Goal: Information Seeking & Learning: Learn about a topic

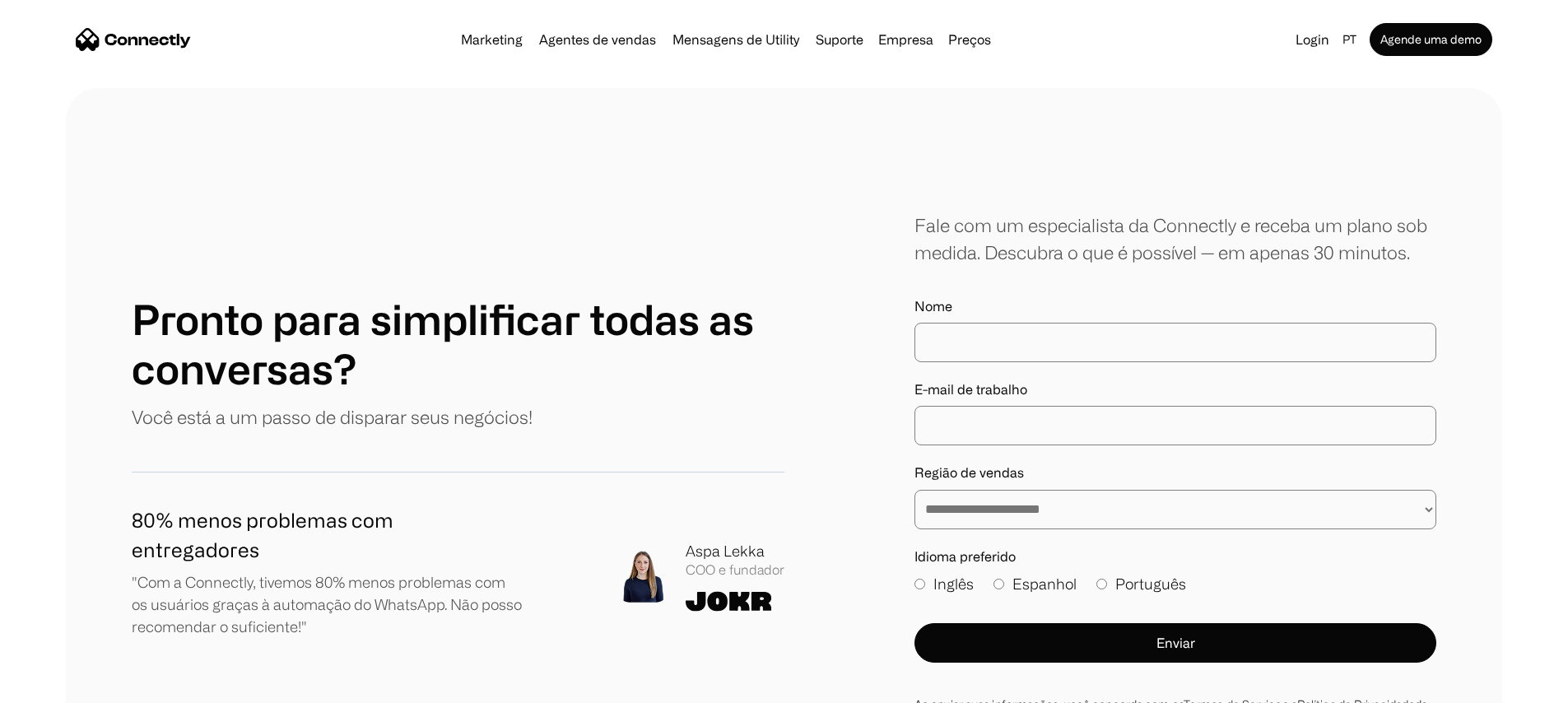
scroll to position [9343, 0]
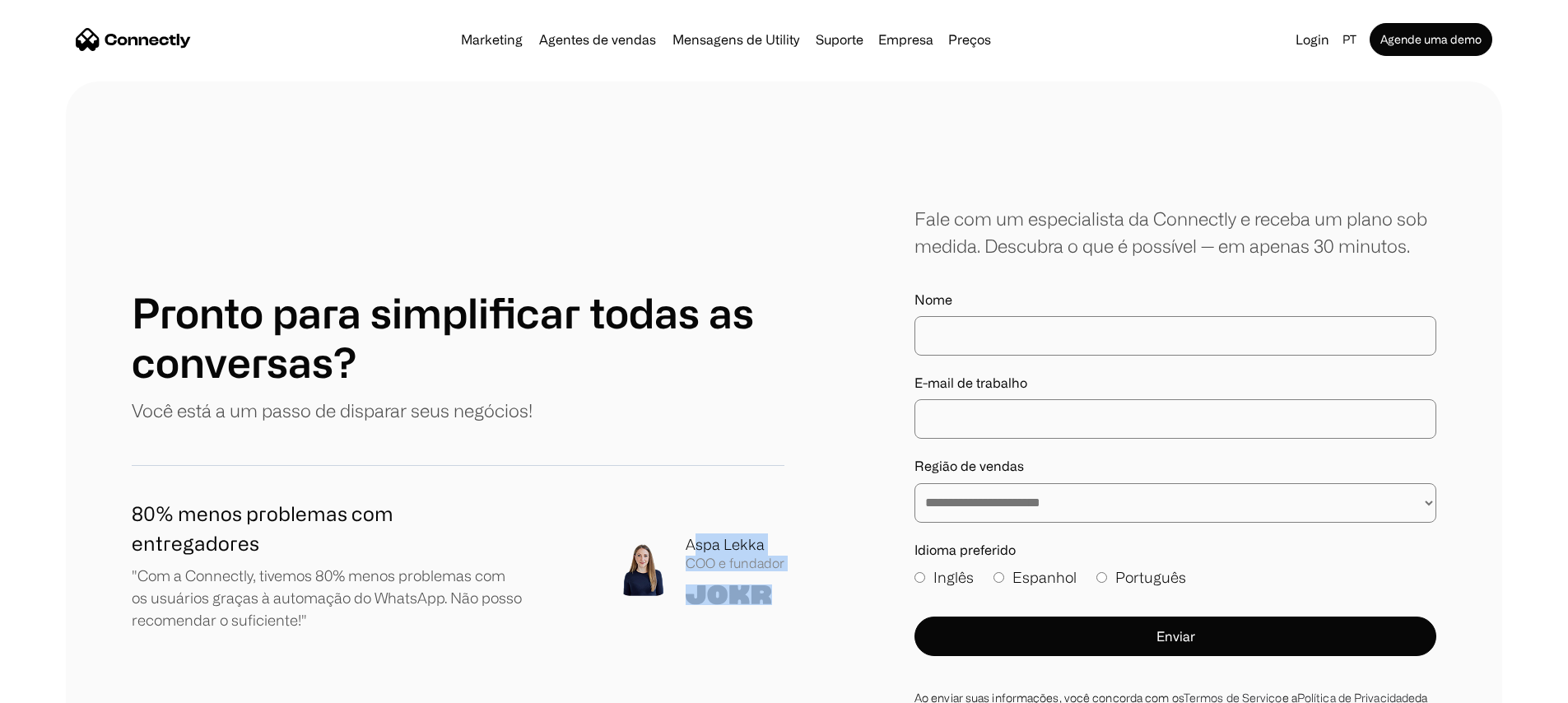
drag, startPoint x: 794, startPoint y: 341, endPoint x: 691, endPoint y: 326, distance: 104.1
click at [691, 326] on div "**********" at bounding box center [784, 464] width 1304 height 518
click at [705, 533] on div "Aspa Lekka" at bounding box center [734, 544] width 99 height 22
drag, startPoint x: 247, startPoint y: 303, endPoint x: 291, endPoint y: 300, distance: 44.1
click at [291, 499] on h1 "80% menos problemas com entregadores" at bounding box center [327, 528] width 392 height 60
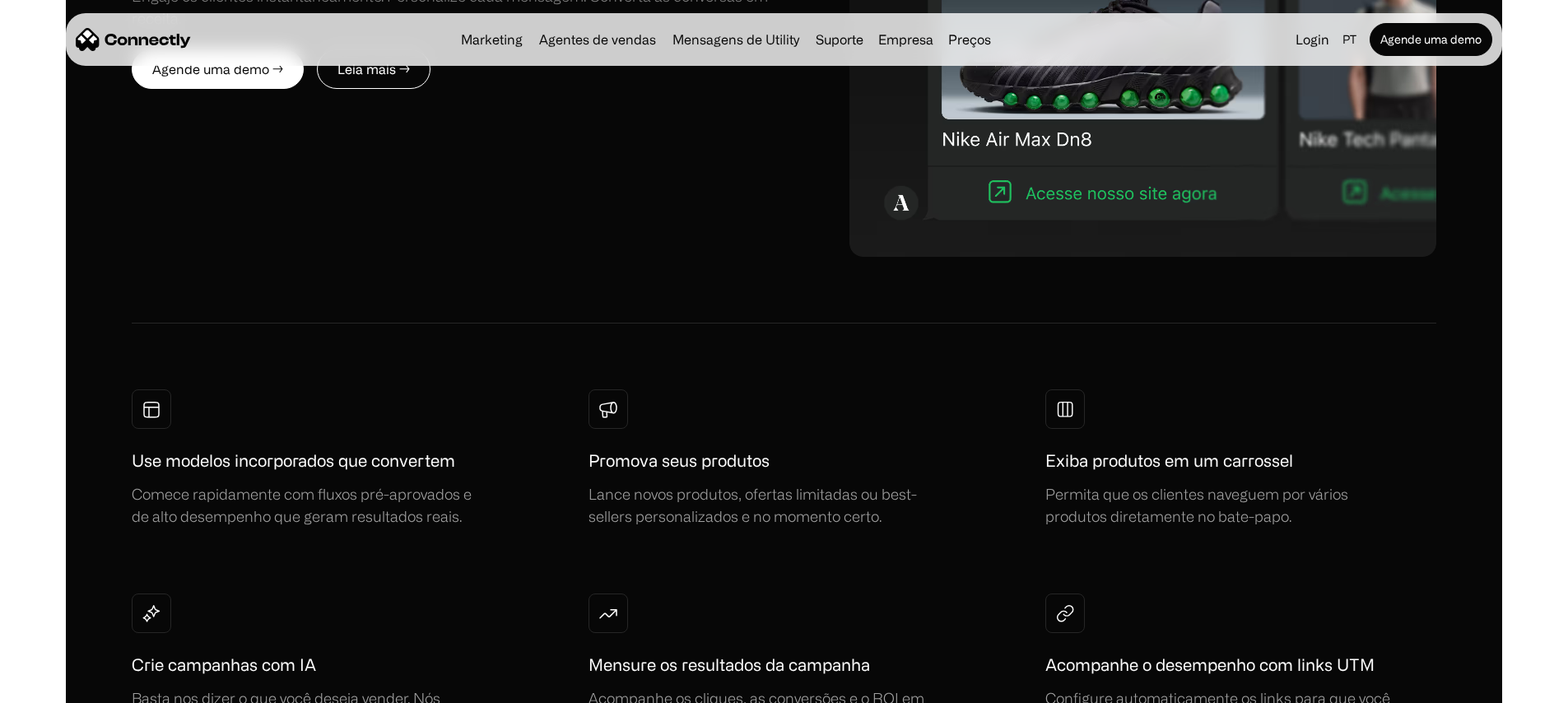
scroll to position [0, 0]
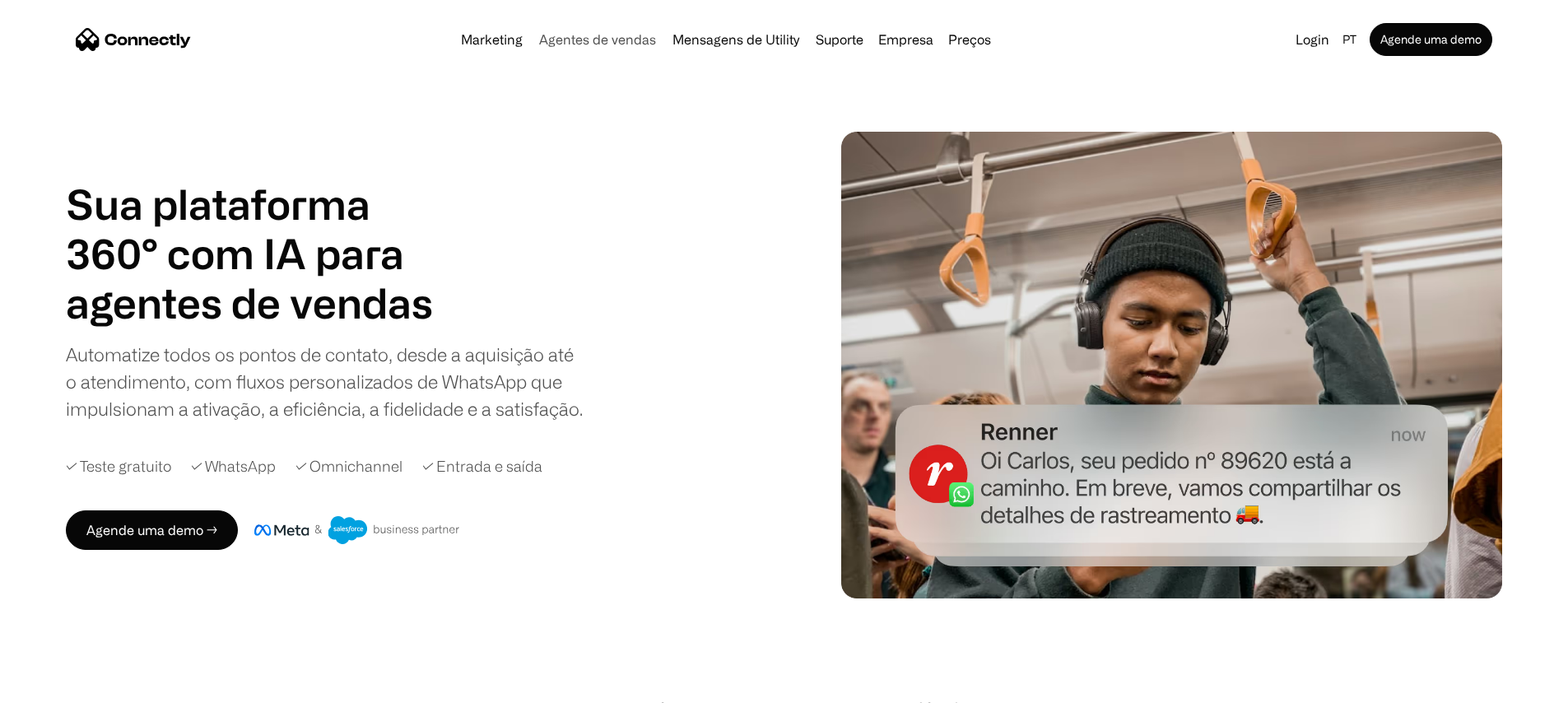
click at [553, 43] on link "Agentes de vendas" at bounding box center [597, 39] width 130 height 13
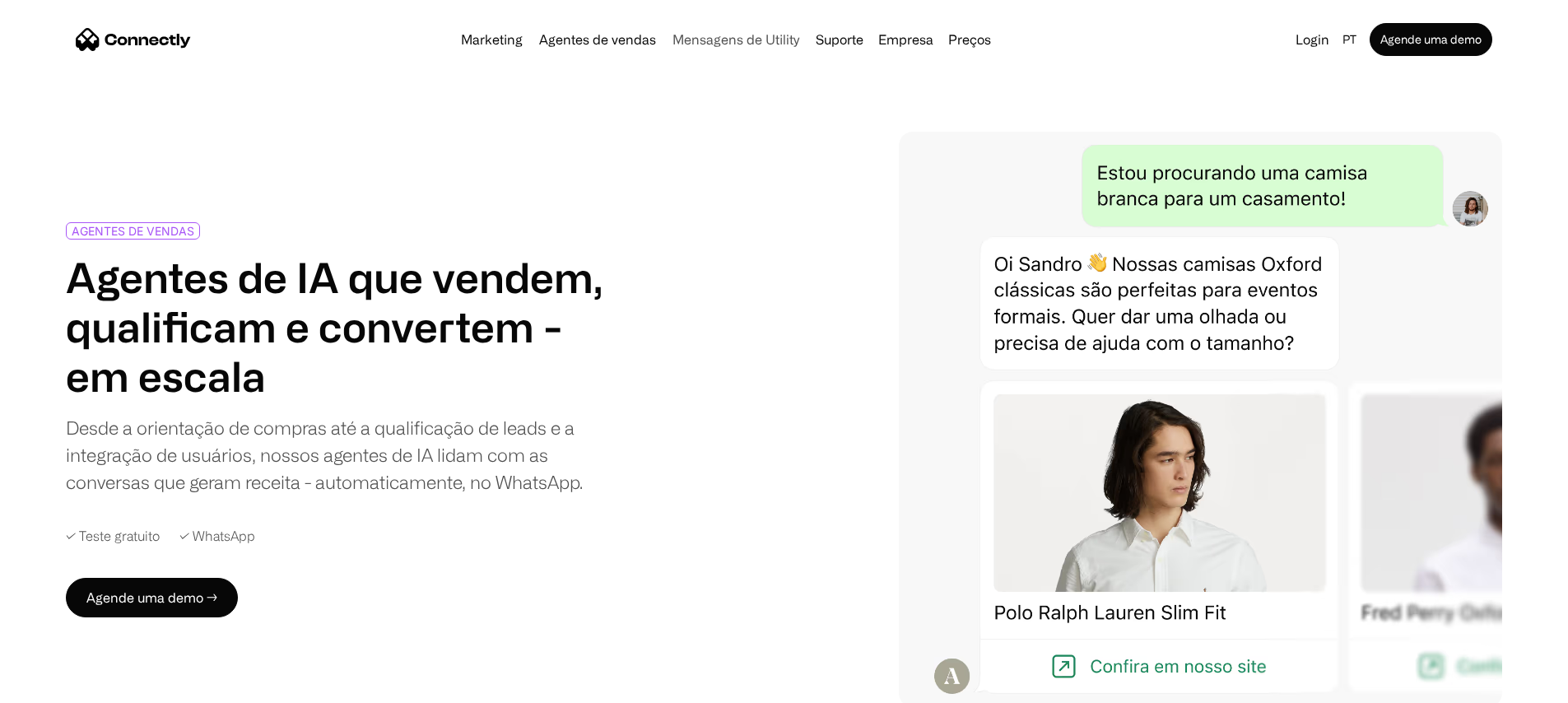
click at [690, 44] on link "Mensagens de Utility" at bounding box center [735, 39] width 140 height 13
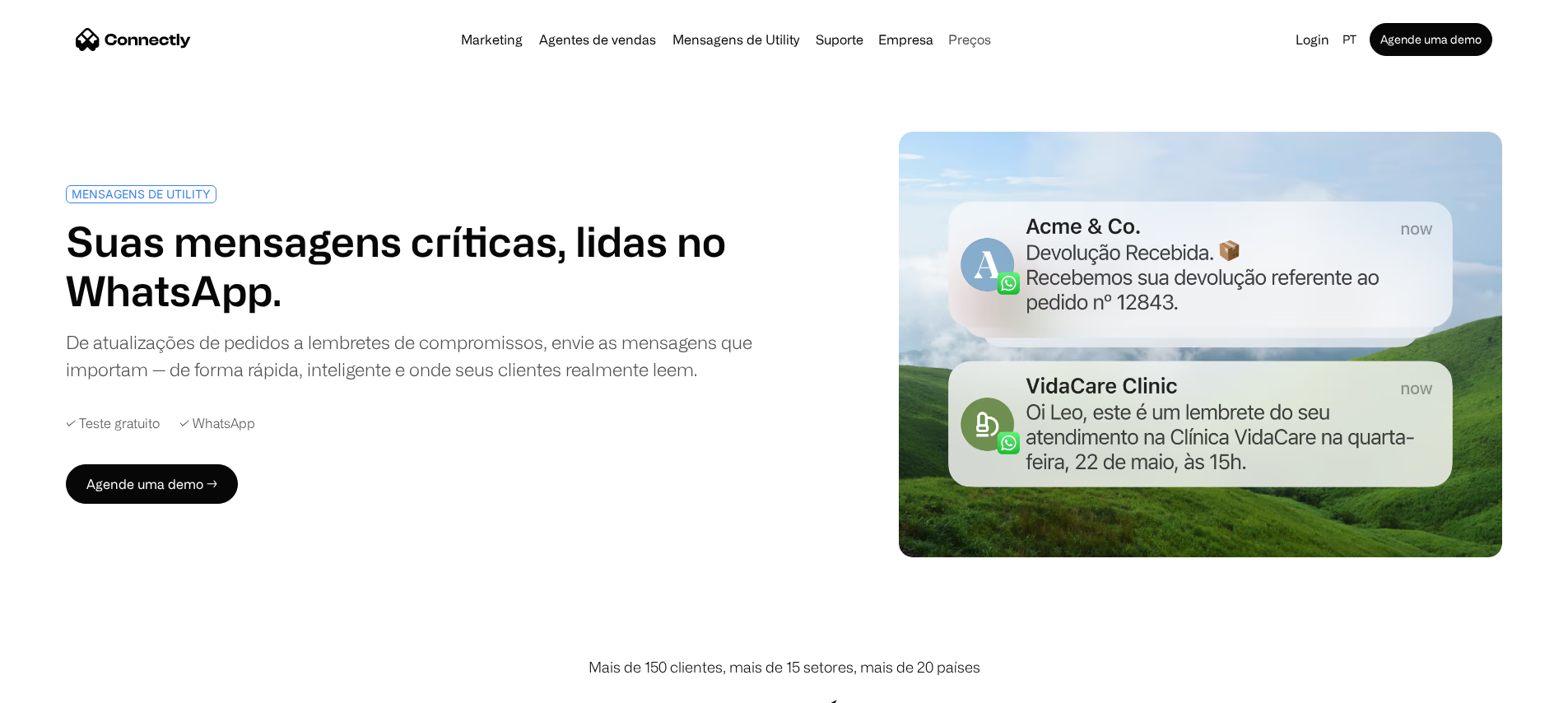
click at [966, 34] on link "Preços" at bounding box center [969, 39] width 56 height 13
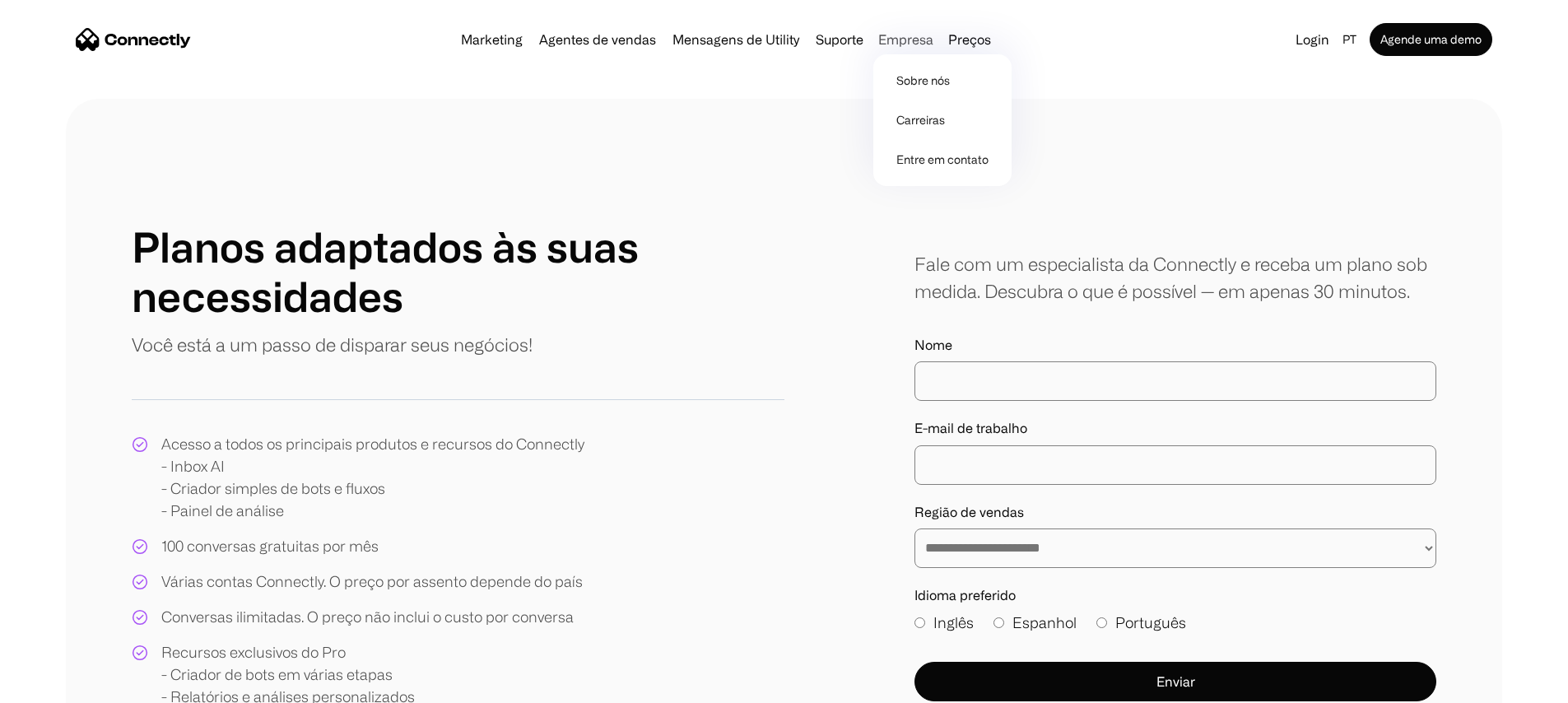
click at [909, 46] on div "Empresa" at bounding box center [905, 40] width 55 height 23
click at [926, 81] on link "Sobre nós" at bounding box center [942, 80] width 125 height 39
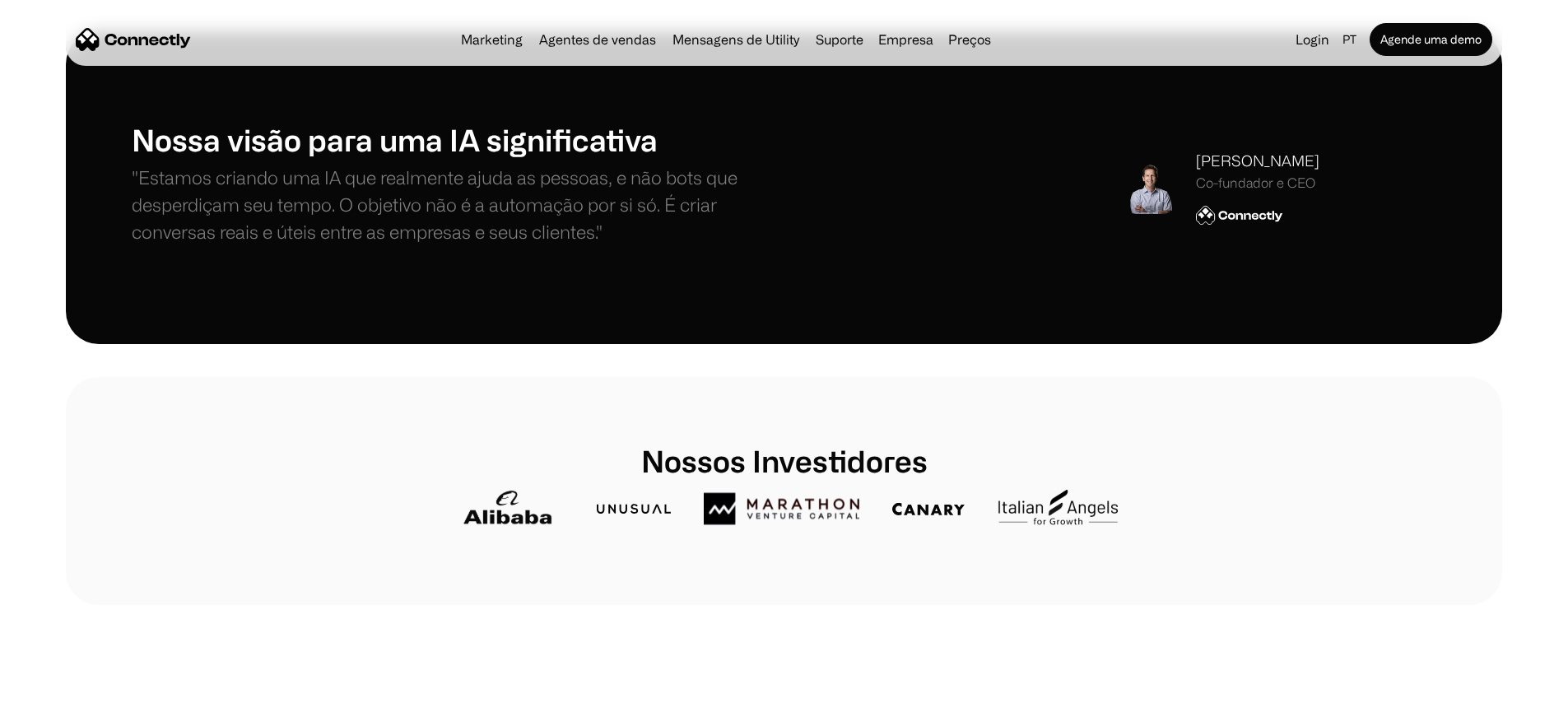
scroll to position [520, 0]
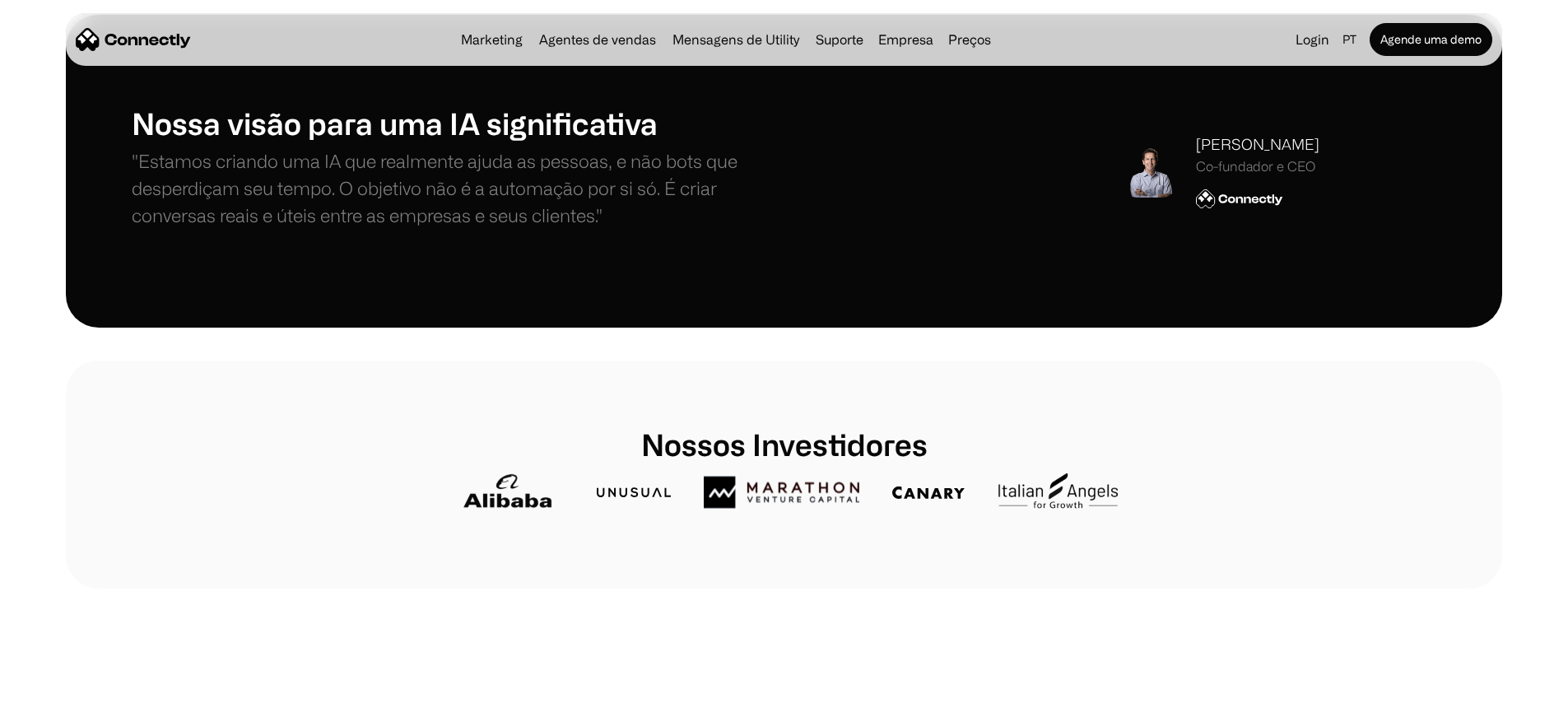
click at [1207, 155] on div "Stefanos Loukakos" at bounding box center [1258, 145] width 123 height 22
copy div "Stefanos Loukakos"
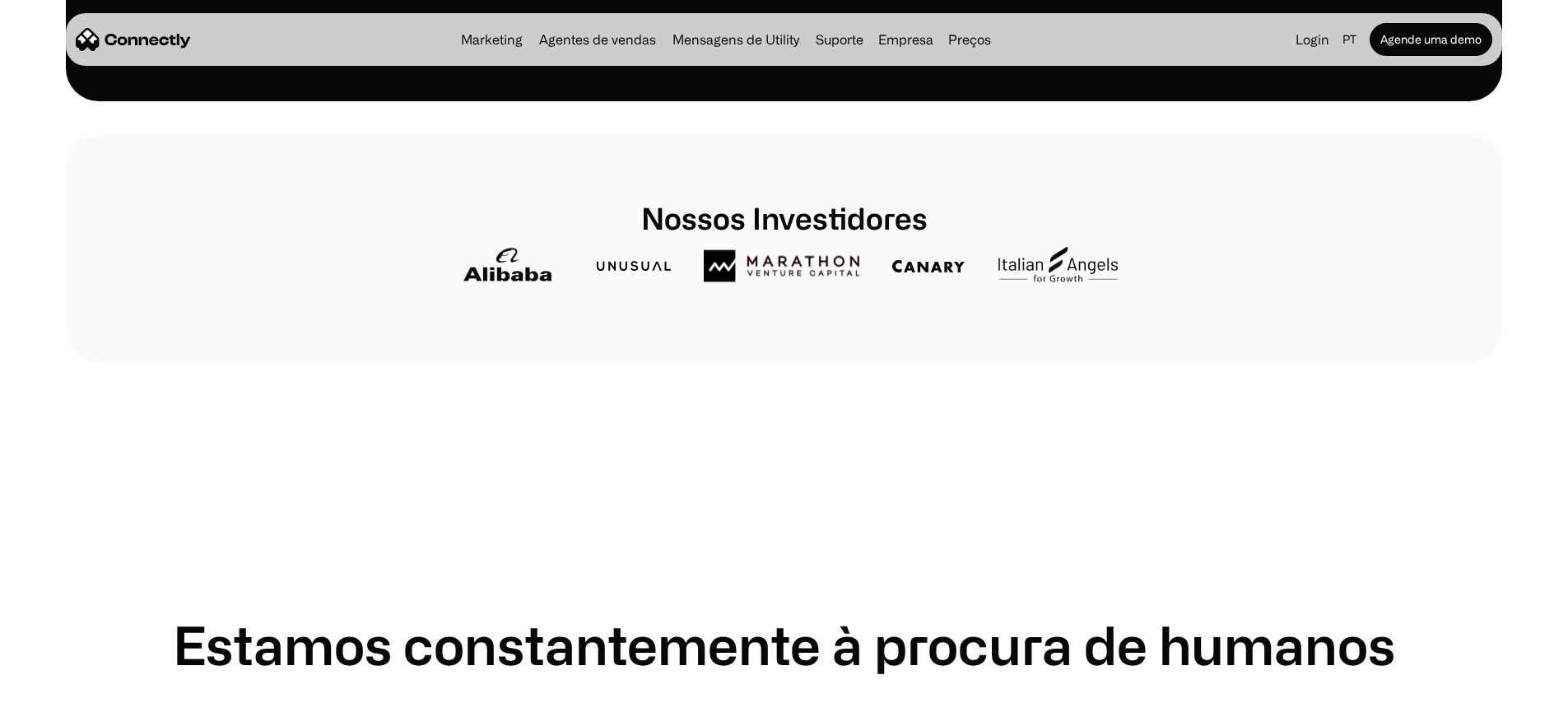
scroll to position [747, 0]
click at [941, 272] on img at bounding box center [928, 266] width 72 height 14
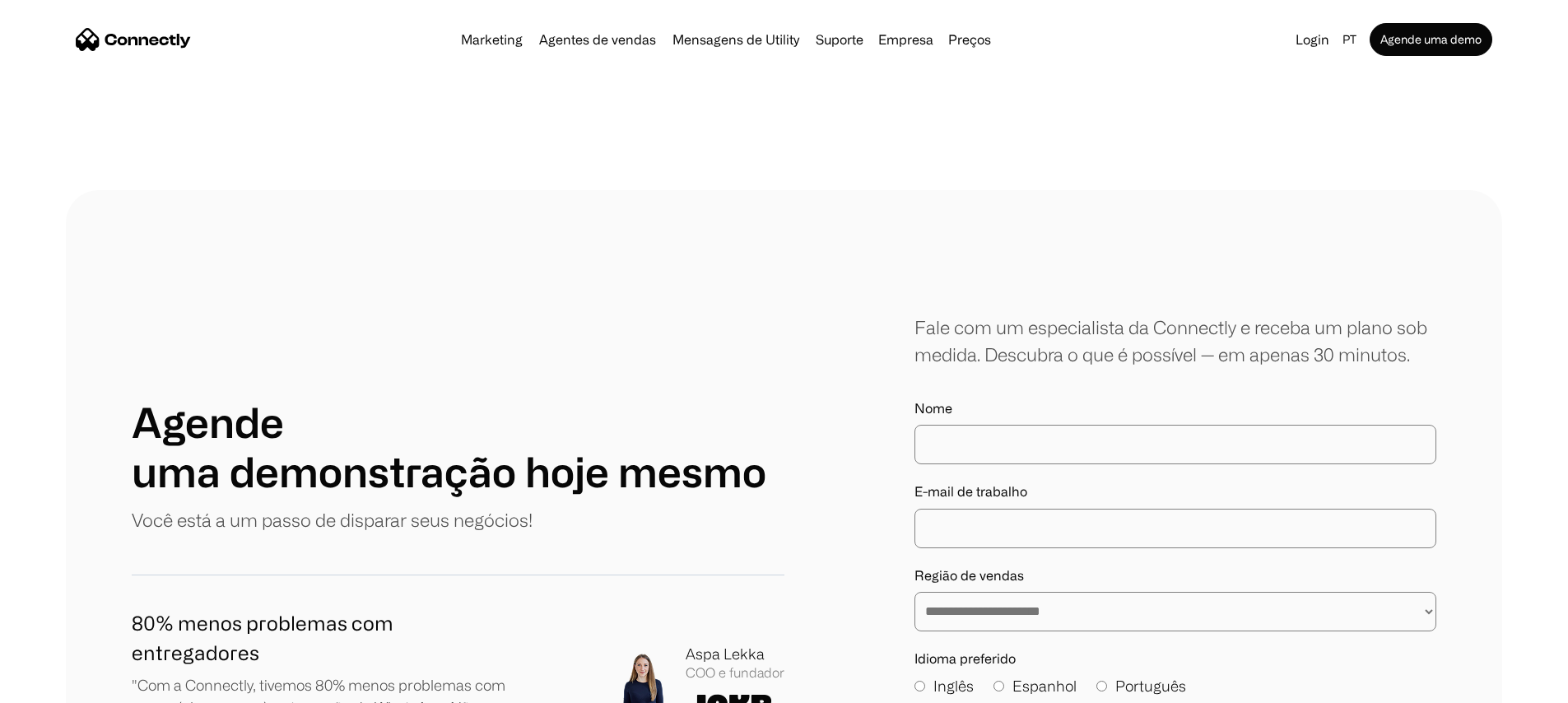
scroll to position [0, 0]
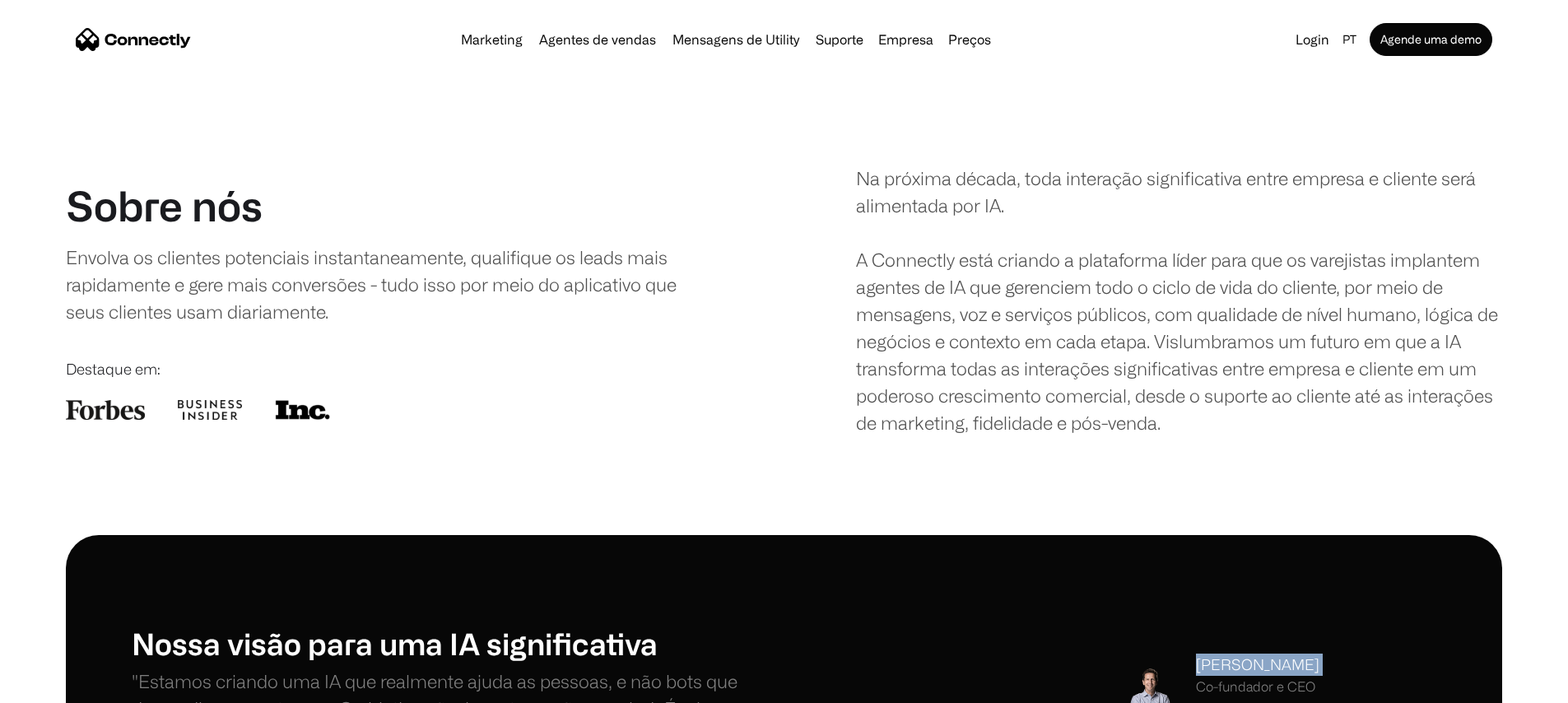
click at [191, 34] on img "home" at bounding box center [134, 40] width 115 height 23
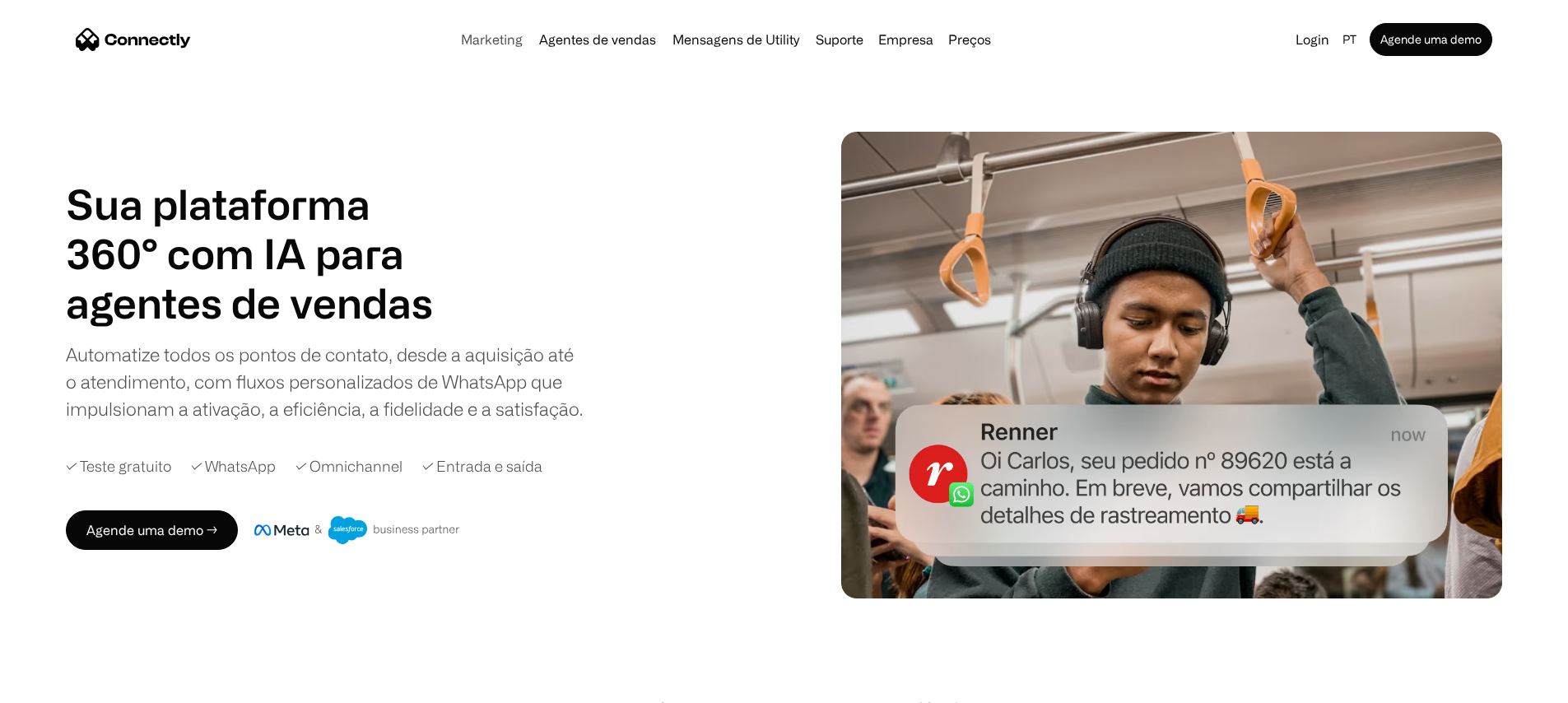
click at [454, 46] on link "Marketing" at bounding box center [491, 39] width 75 height 13
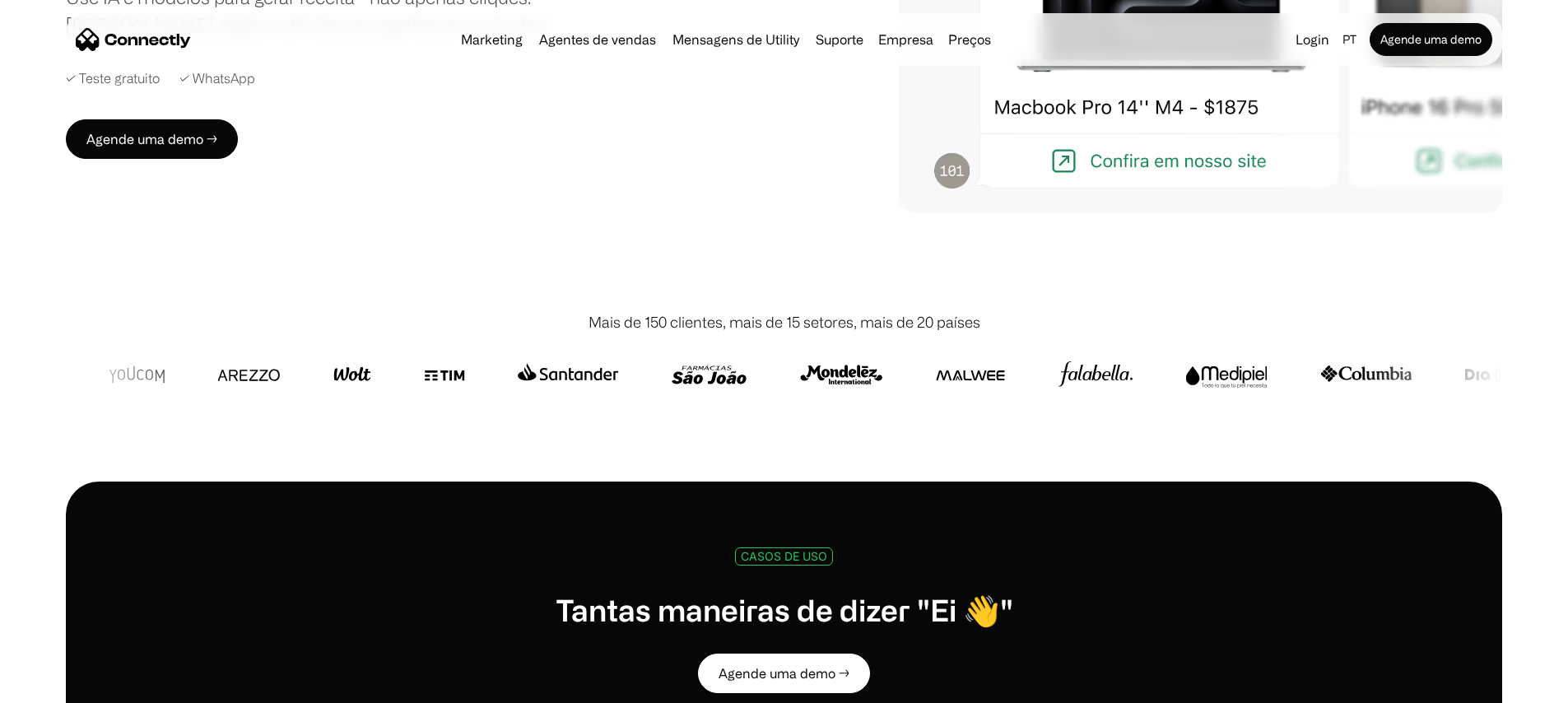
scroll to position [365, 0]
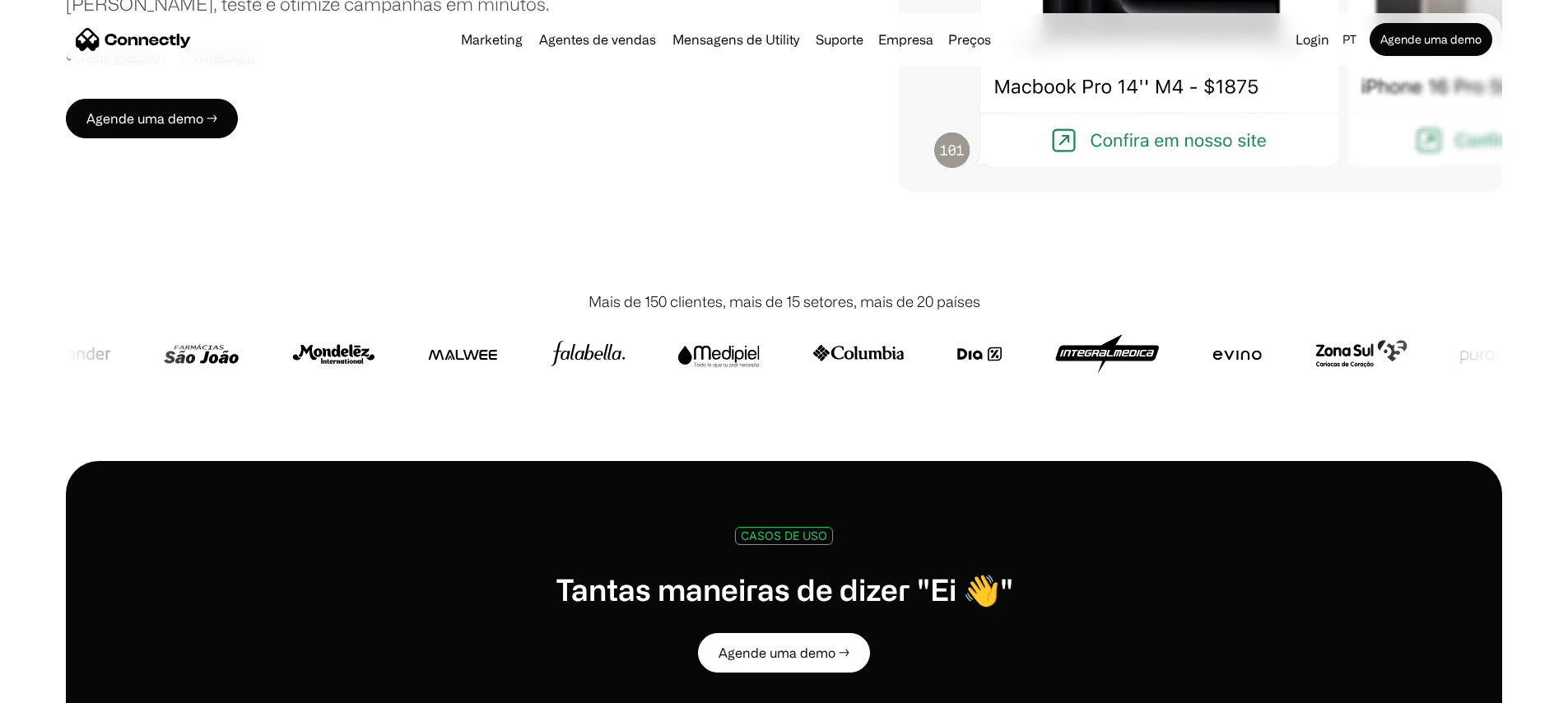
click at [799, 342] on div at bounding box center [785, 353] width 3066 height 39
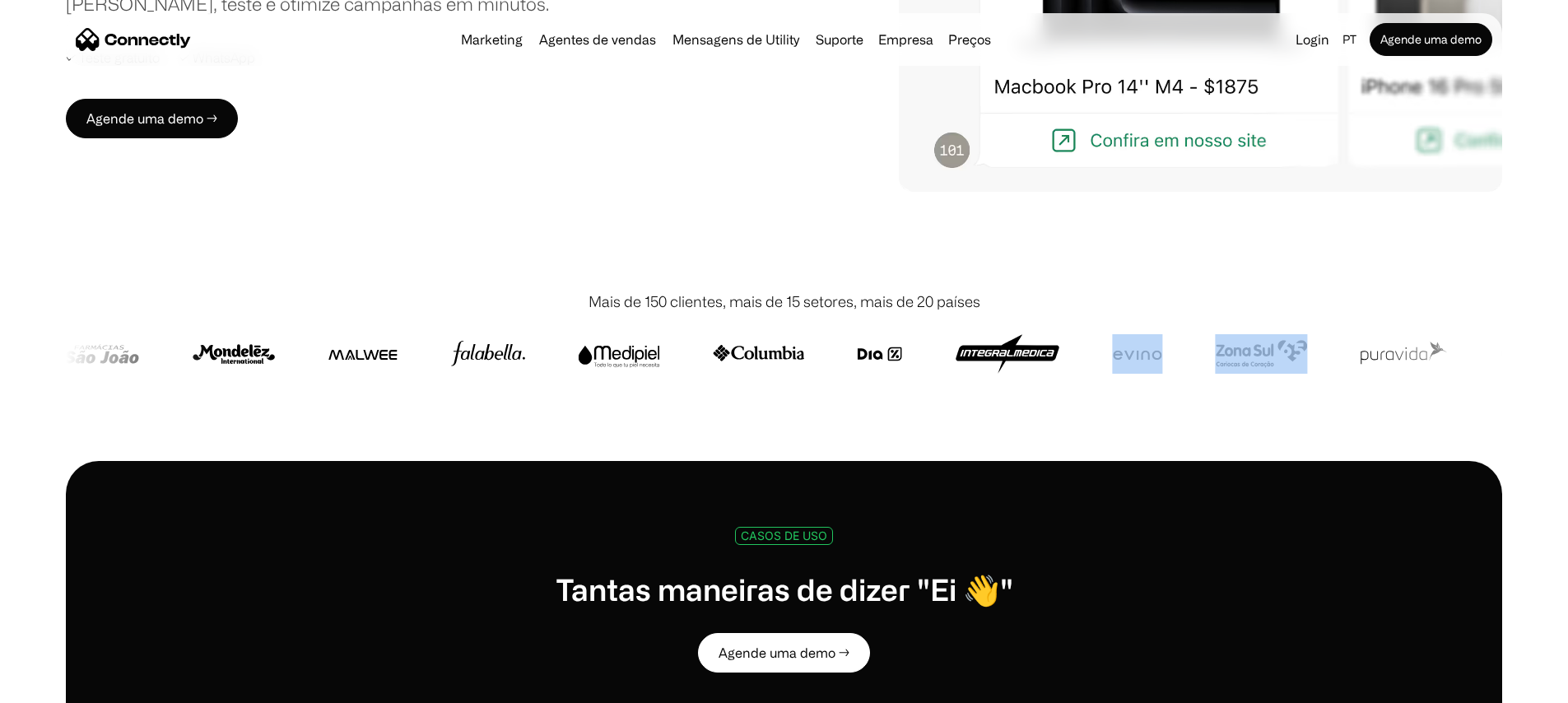
drag, startPoint x: 1294, startPoint y: 332, endPoint x: 1305, endPoint y: 332, distance: 11.0
click at [1305, 334] on div at bounding box center [684, 353] width 3066 height 39
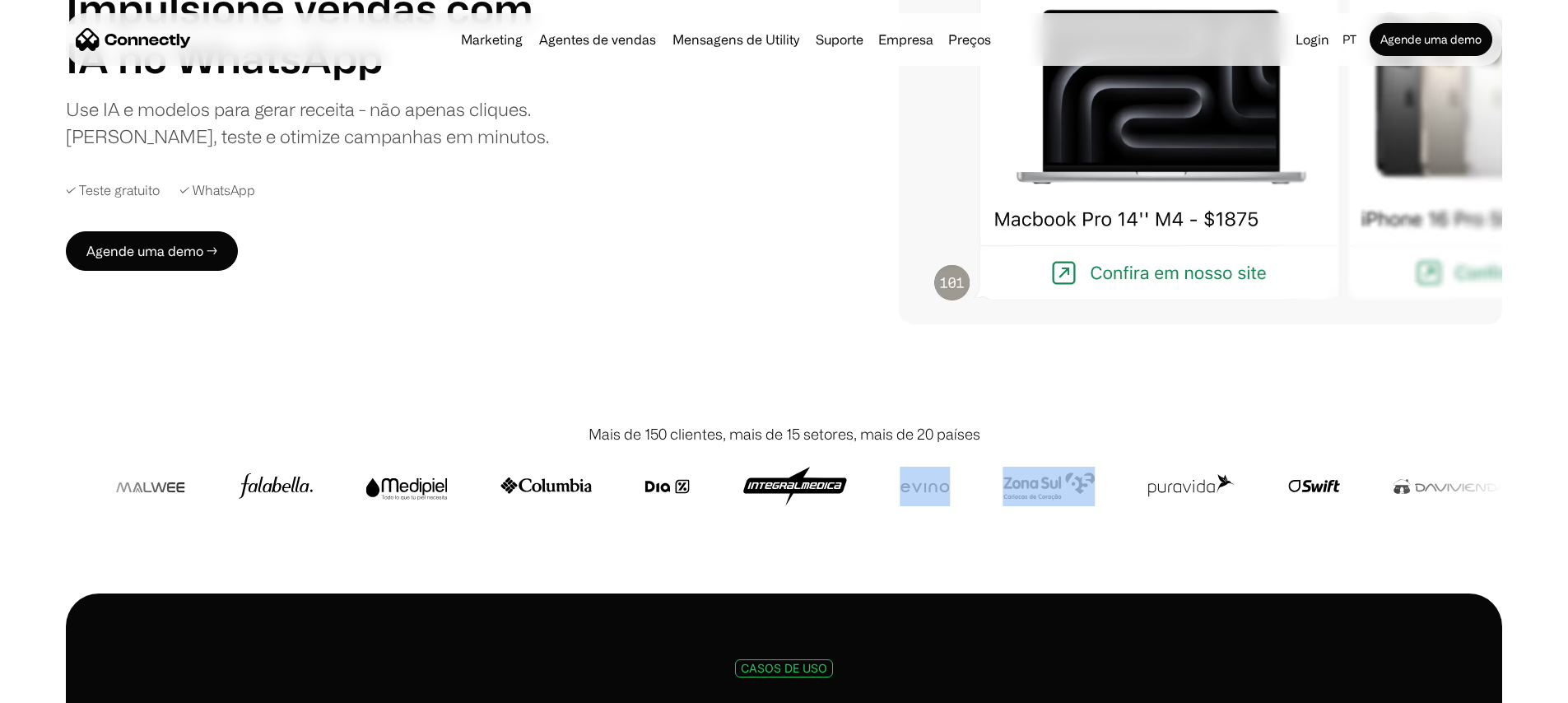
scroll to position [0, 0]
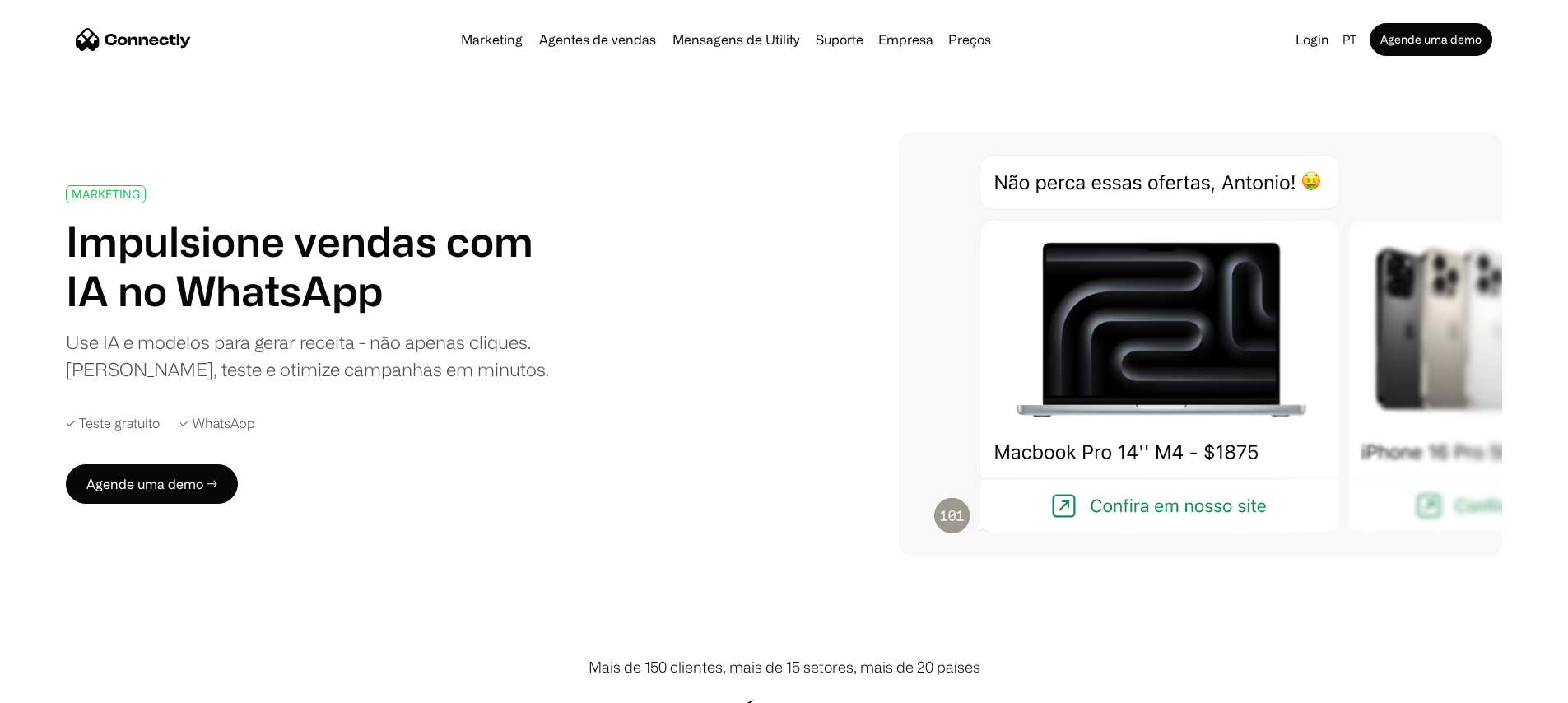
click at [574, 359] on div "Use IA e modelos para gerar receita - não apenas cliques. [PERSON_NAME], teste …" at bounding box center [319, 355] width 509 height 55
